Goal: Book appointment/travel/reservation

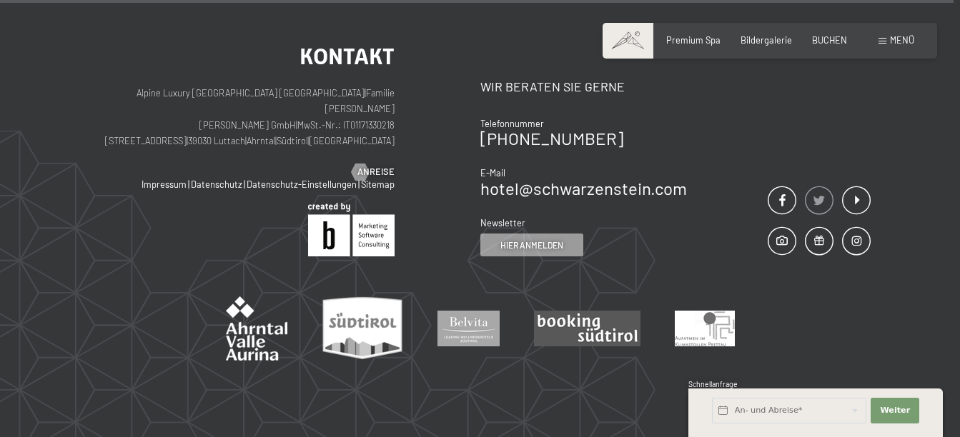
scroll to position [5502, 0]
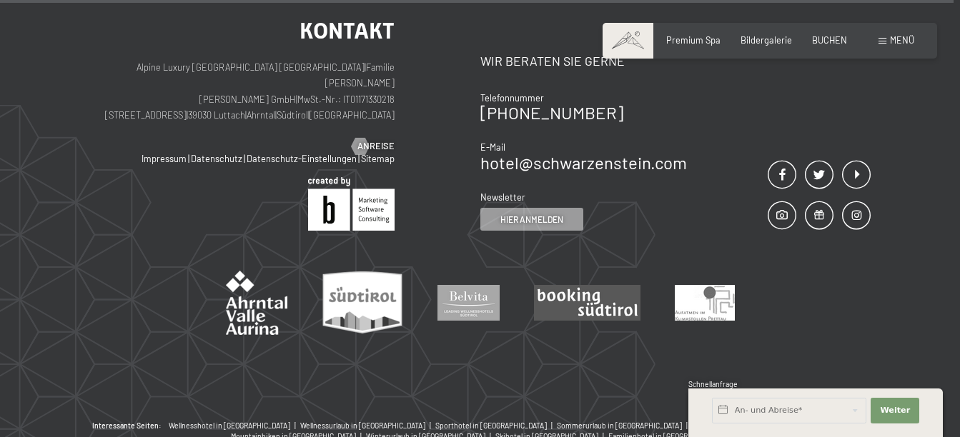
click at [888, 39] on div "Menü" at bounding box center [896, 40] width 36 height 13
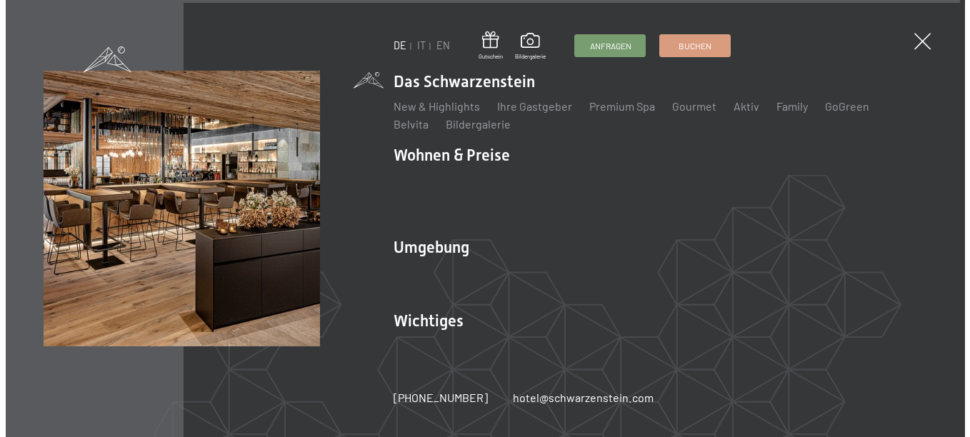
scroll to position [5537, 0]
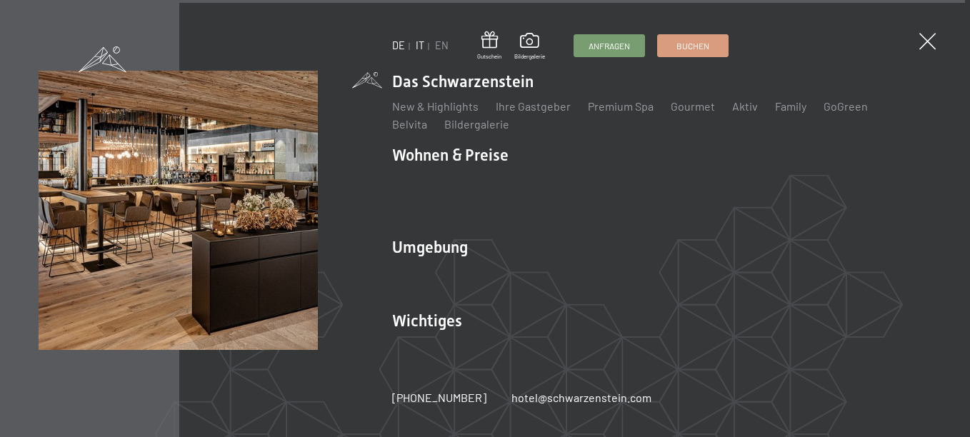
click at [416, 44] on link "IT" at bounding box center [420, 45] width 9 height 12
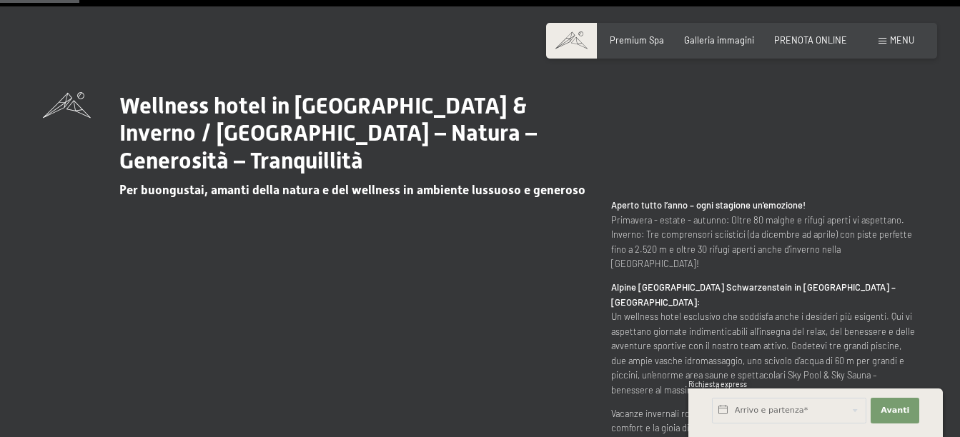
scroll to position [500, 0]
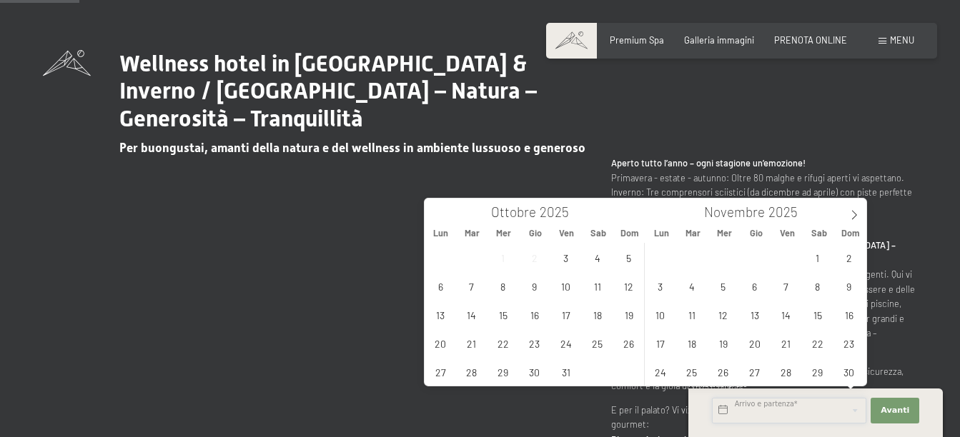
click at [755, 412] on input "text" at bounding box center [789, 411] width 154 height 26
click at [591, 259] on span "4" at bounding box center [597, 258] width 28 height 28
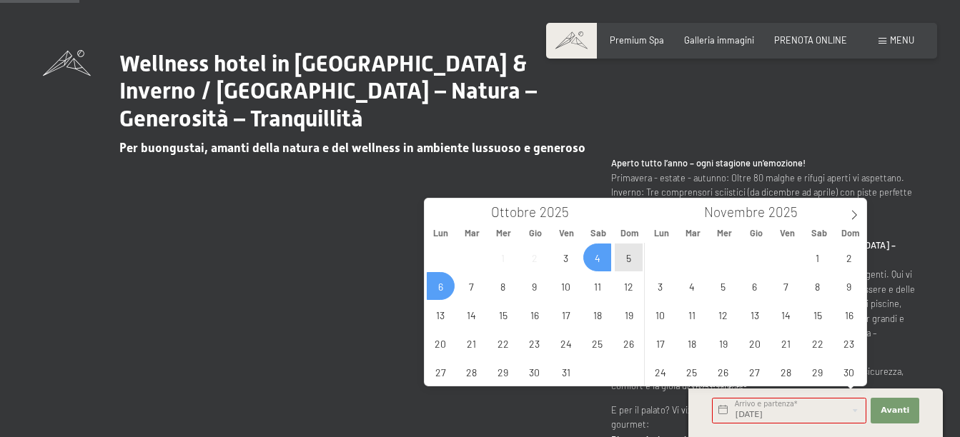
click at [436, 285] on span "6" at bounding box center [441, 286] width 28 height 28
type input "Sab. 04/10/2025 - Lun. 06/10/2025"
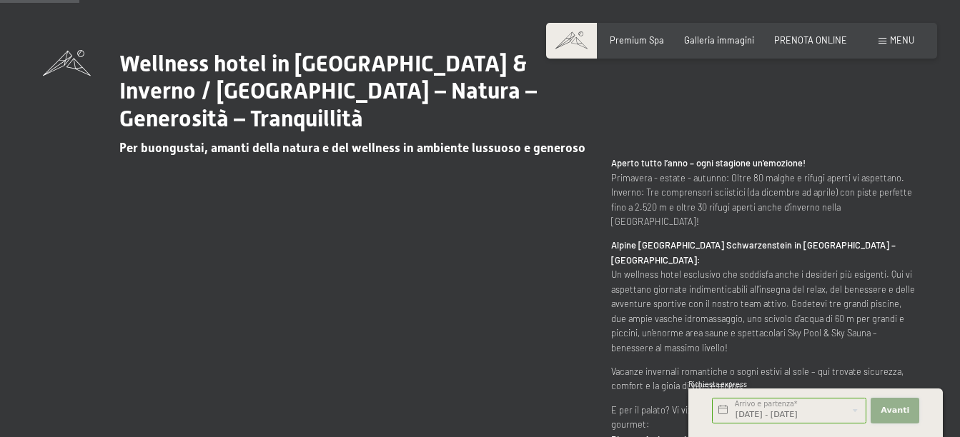
scroll to position [0, 0]
click at [897, 408] on span "Avanti" at bounding box center [894, 410] width 29 height 11
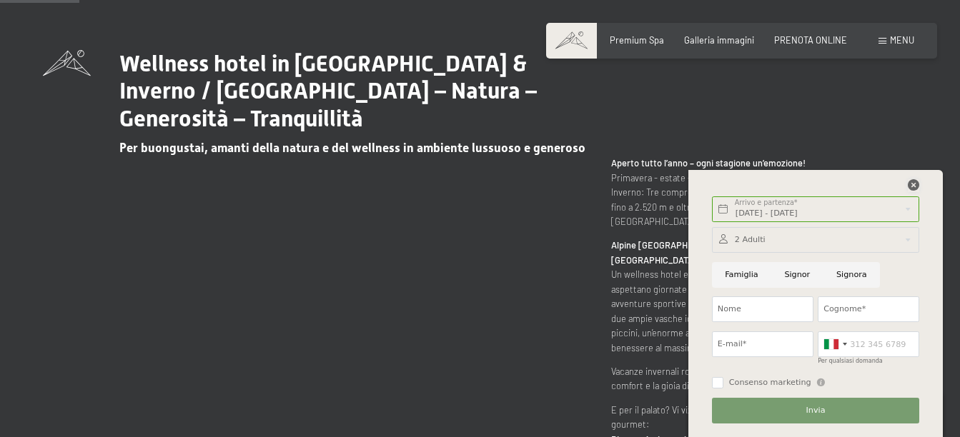
click at [912, 182] on icon at bounding box center [912, 184] width 11 height 11
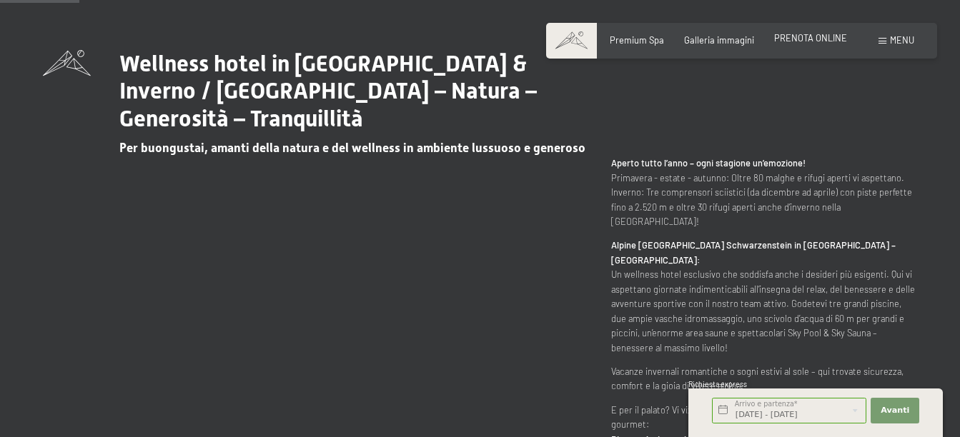
click at [801, 34] on span "PRENOTA ONLINE" at bounding box center [810, 37] width 73 height 11
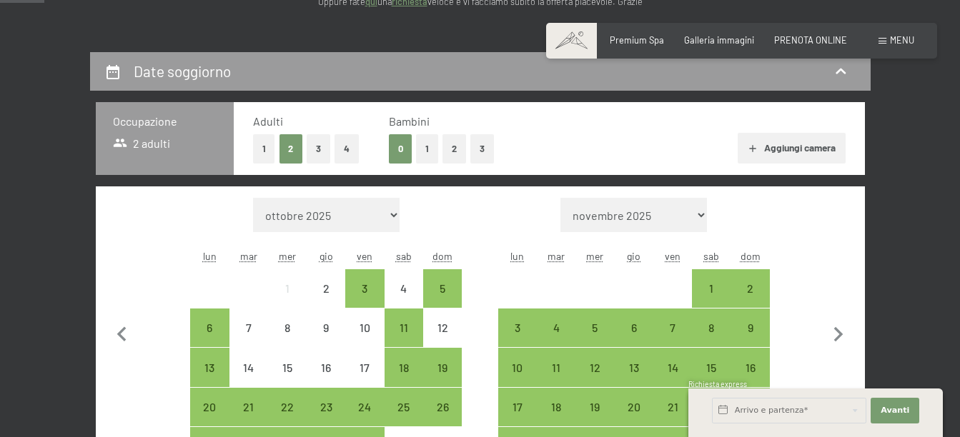
scroll to position [214, 0]
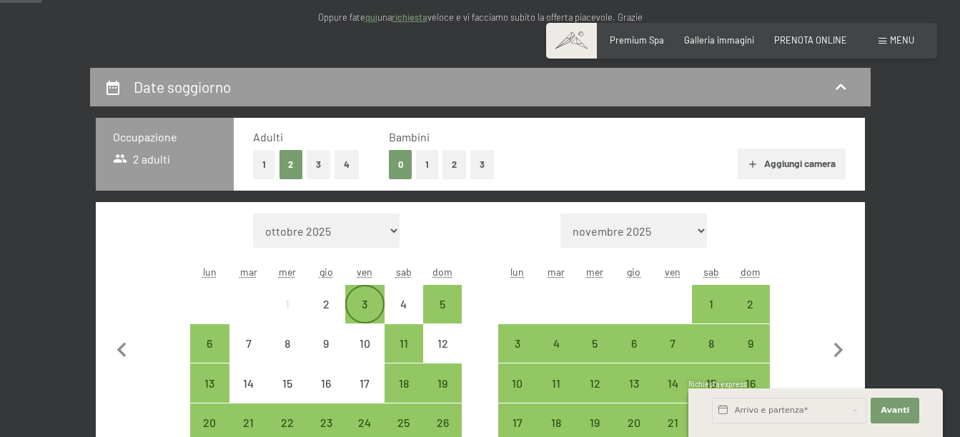
click at [357, 297] on div "3" at bounding box center [365, 305] width 36 height 36
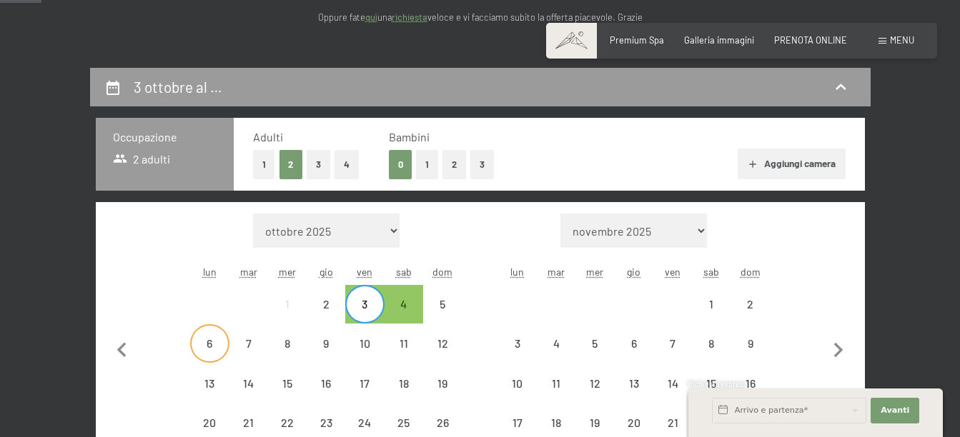
click at [208, 347] on div "6" at bounding box center [209, 356] width 36 height 36
